Goal: Information Seeking & Learning: Learn about a topic

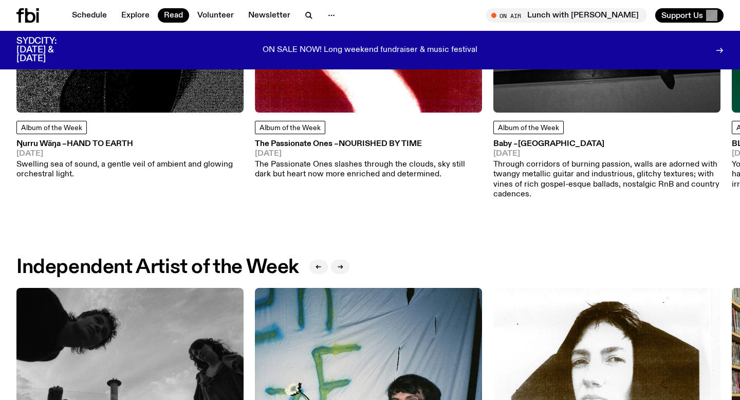
scroll to position [704, 0]
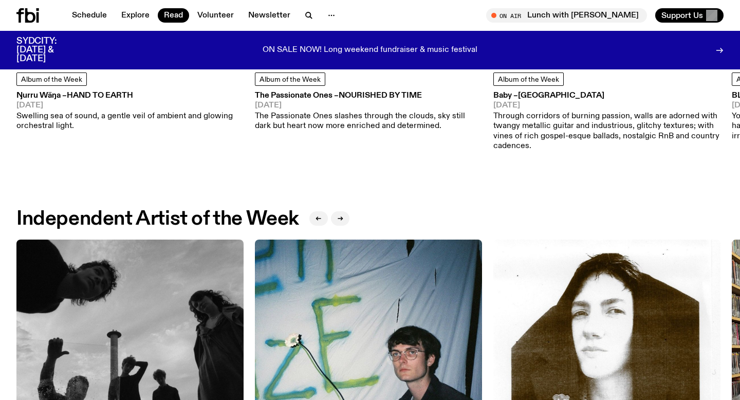
click at [83, 118] on p "Swelling sea of sound, a gentle veil of ambient and glowing orchestral light." at bounding box center [129, 122] width 227 height 20
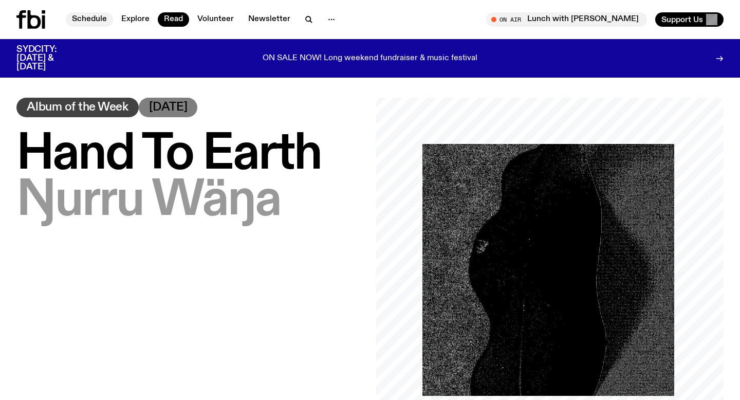
click at [69, 20] on link "Schedule" at bounding box center [89, 19] width 47 height 14
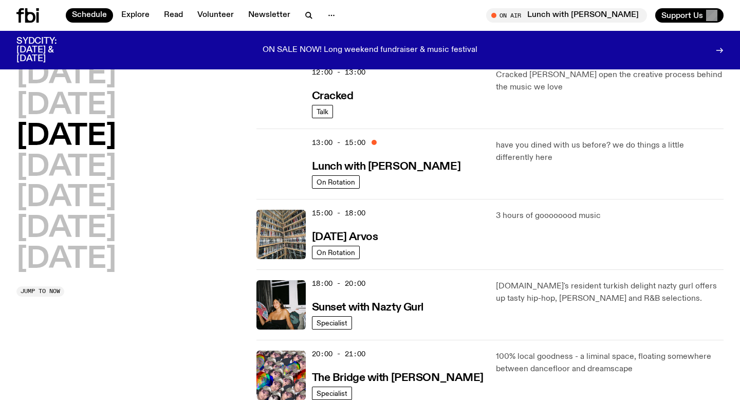
scroll to position [91, 0]
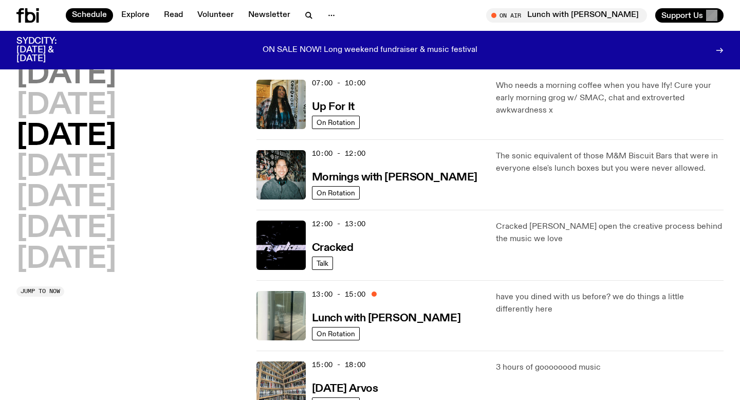
click at [96, 84] on h2 "[DATE]" at bounding box center [66, 75] width 100 height 29
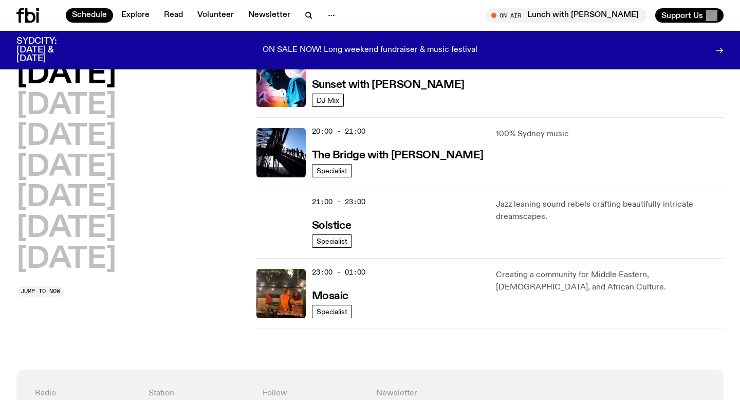
scroll to position [466, 0]
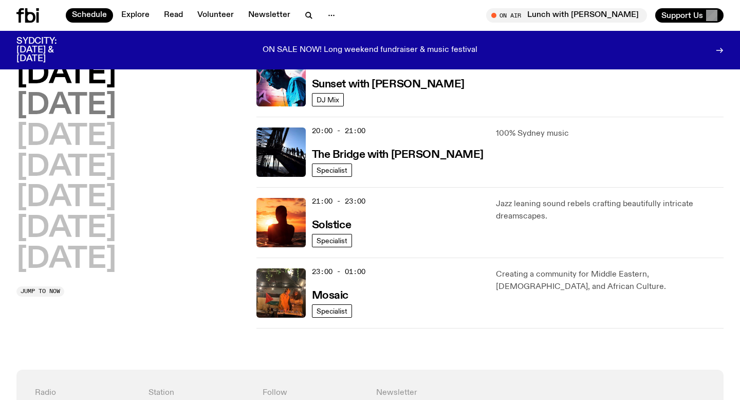
click at [100, 106] on h2 "[DATE]" at bounding box center [66, 106] width 100 height 29
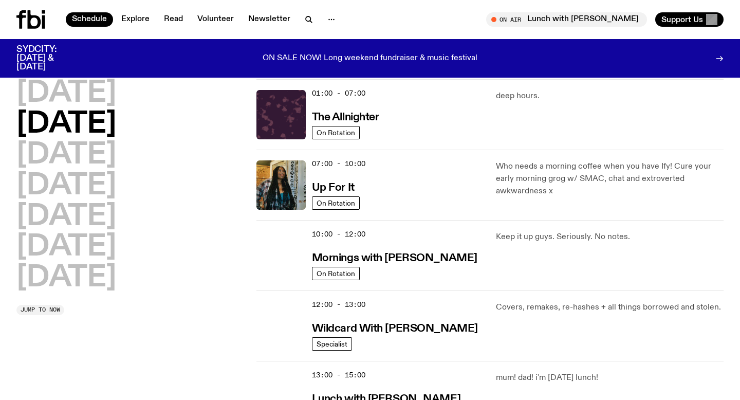
scroll to position [0, 0]
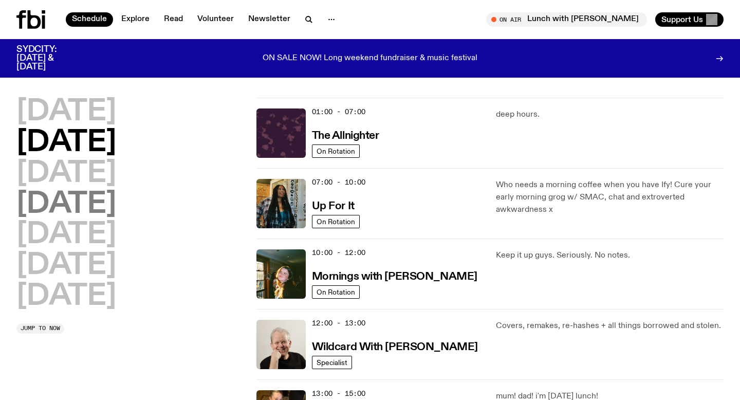
click at [108, 210] on h2 "[DATE]" at bounding box center [66, 204] width 100 height 29
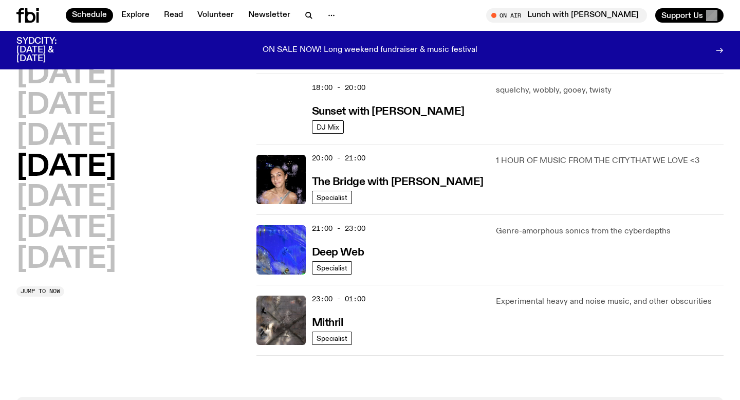
scroll to position [469, 0]
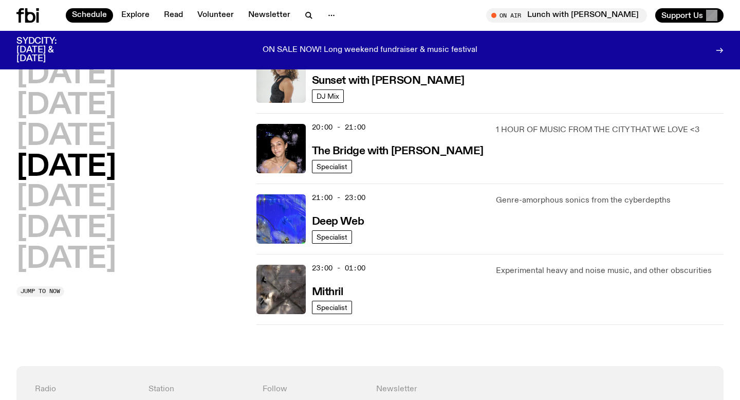
click at [117, 205] on div "[DATE] [DATE] [DATE] [DATE] [DATE] [DATE] [DATE]" at bounding box center [130, 167] width 228 height 213
click at [63, 193] on h2 "[DATE]" at bounding box center [66, 198] width 100 height 29
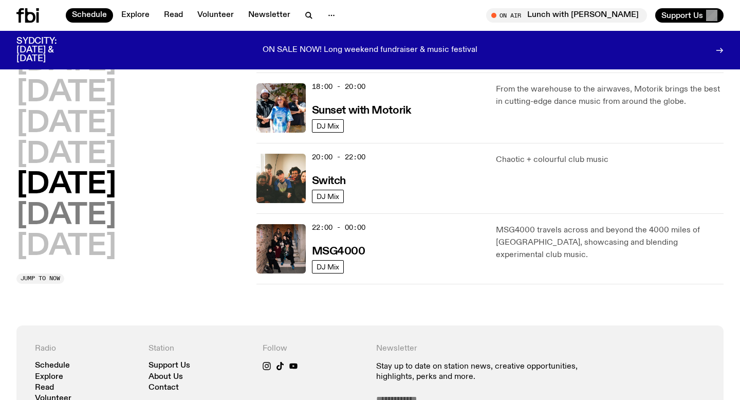
click at [88, 224] on h2 "[DATE]" at bounding box center [66, 216] width 100 height 29
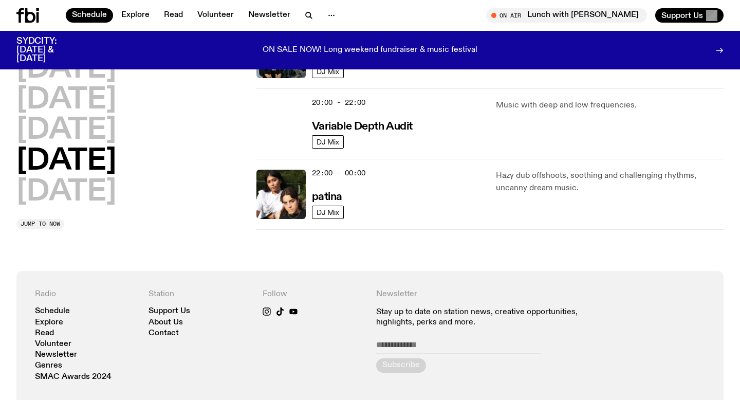
scroll to position [705, 0]
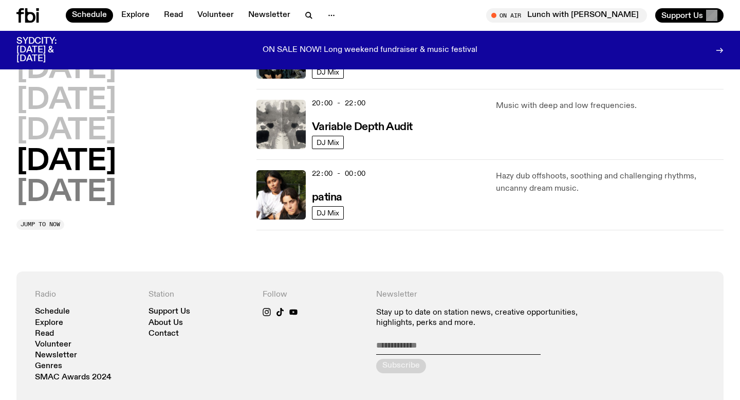
click at [77, 197] on h2 "[DATE]" at bounding box center [66, 192] width 100 height 29
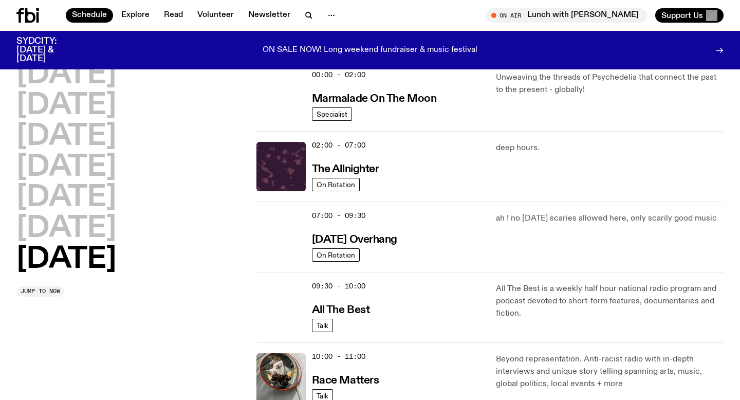
scroll to position [33, 0]
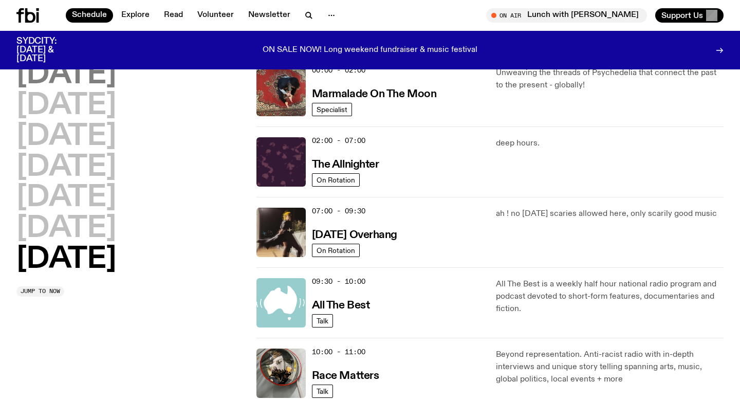
click at [82, 77] on h2 "[DATE]" at bounding box center [66, 75] width 100 height 29
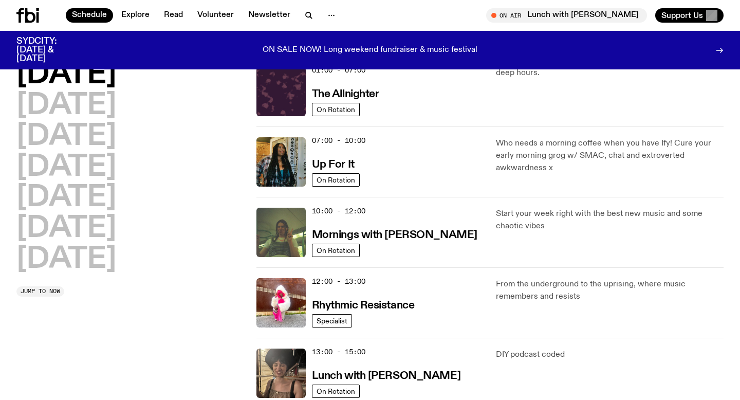
scroll to position [29, 0]
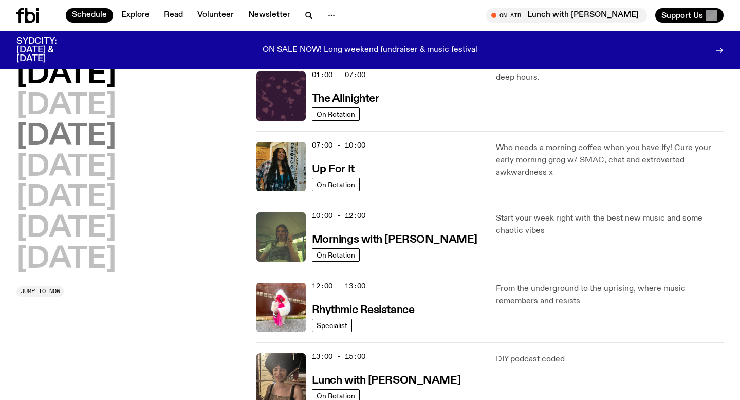
click at [73, 141] on h2 "[DATE]" at bounding box center [66, 136] width 100 height 29
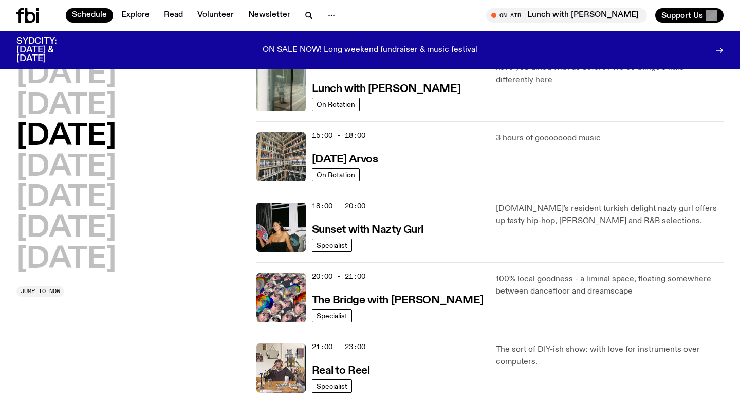
scroll to position [320, 0]
